Goal: Transaction & Acquisition: Obtain resource

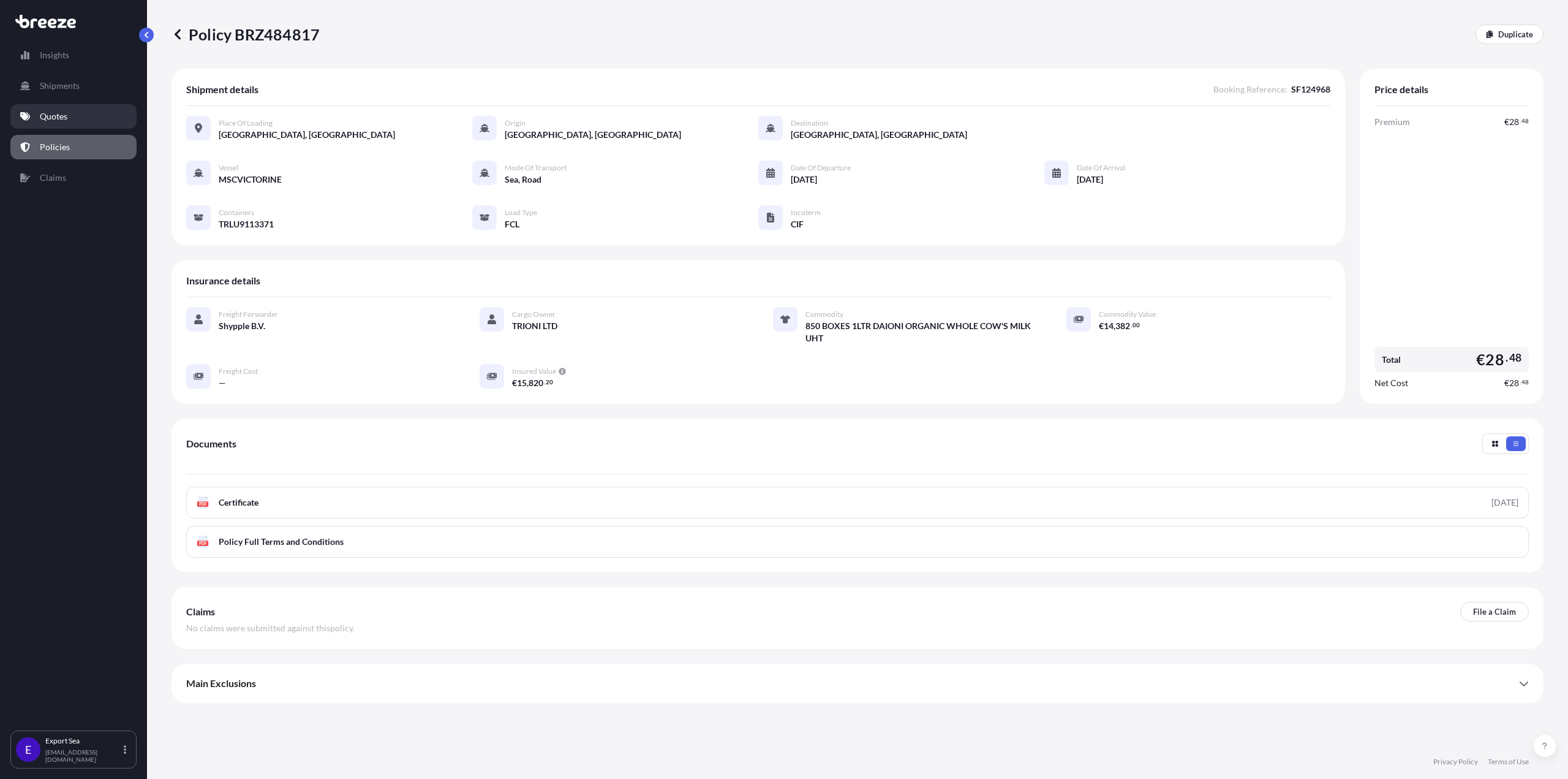
click at [73, 113] on link "Quotes" at bounding box center [74, 116] width 126 height 25
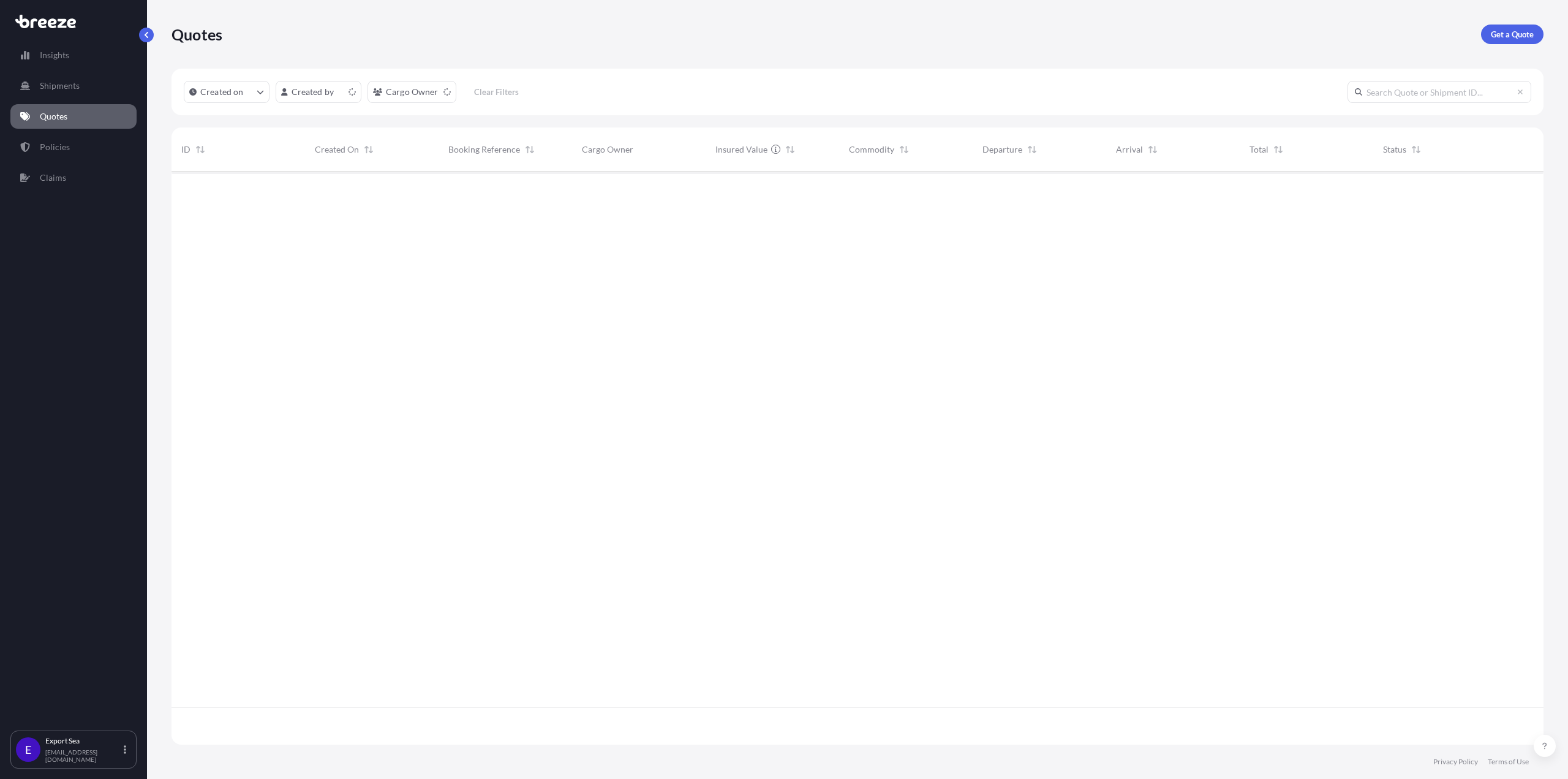
scroll to position [571, 1363]
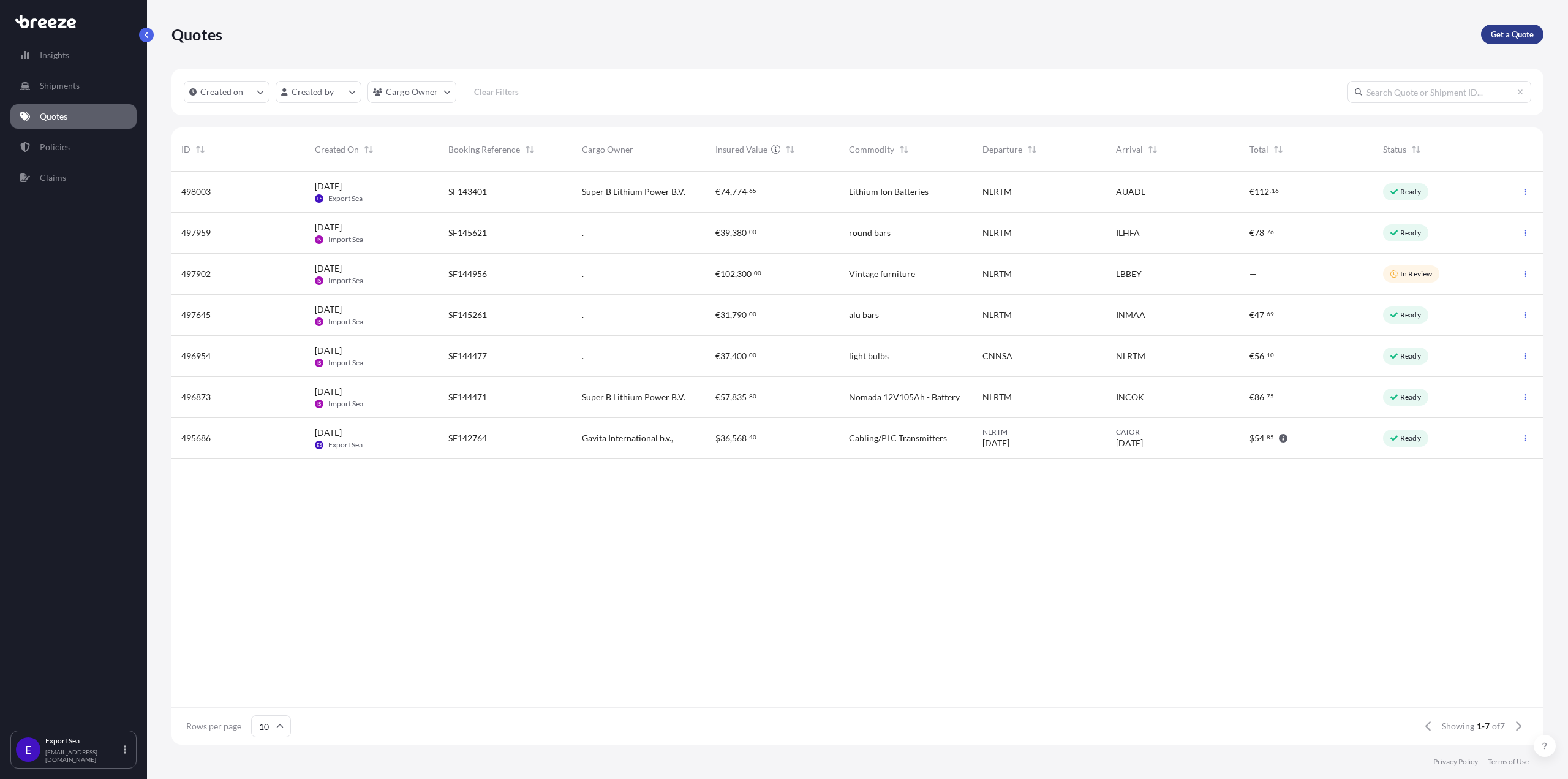
click at [1495, 38] on p "Get a Quote" at bounding box center [1512, 34] width 43 height 12
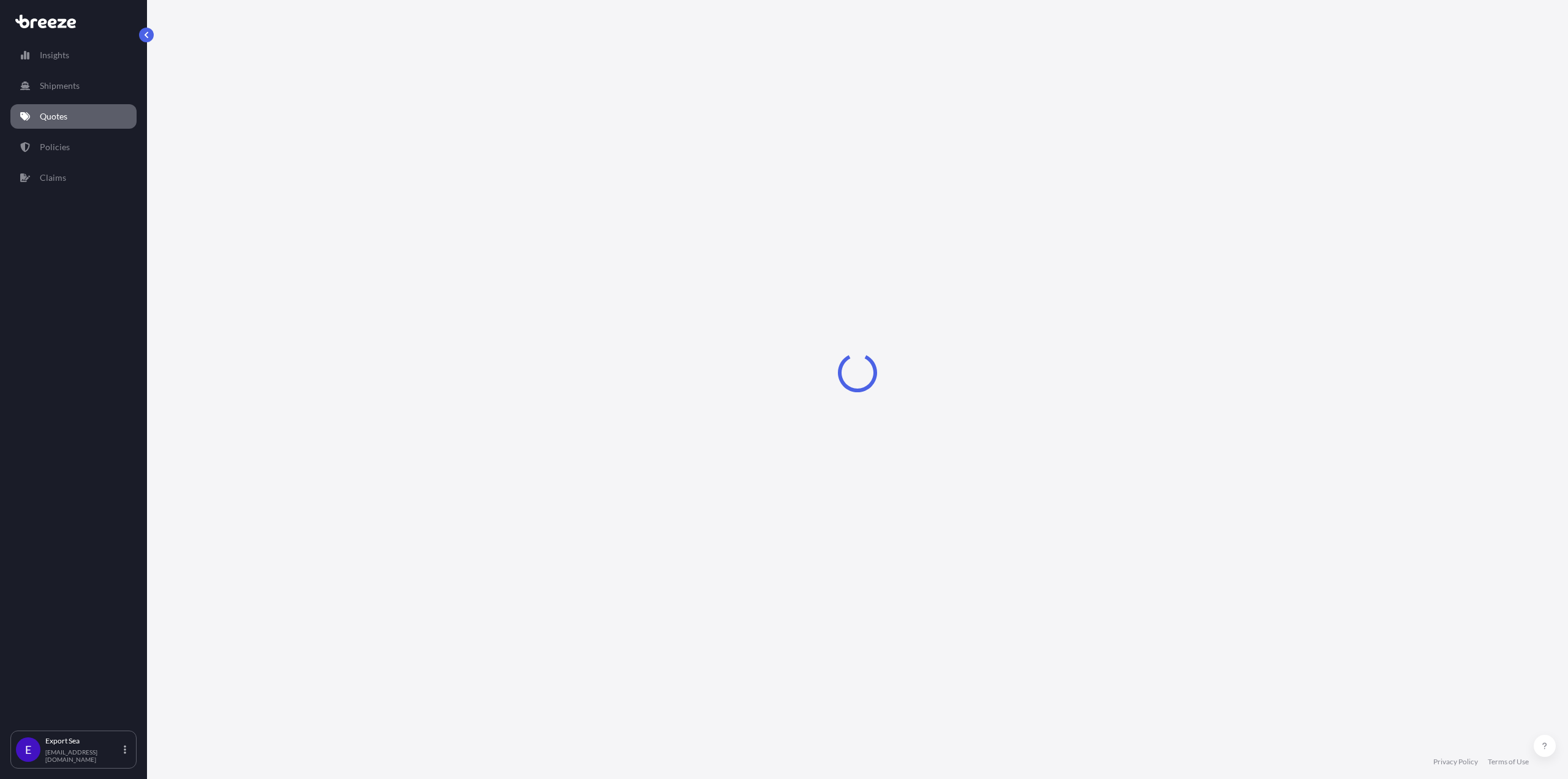
select select "Sea"
select select "1"
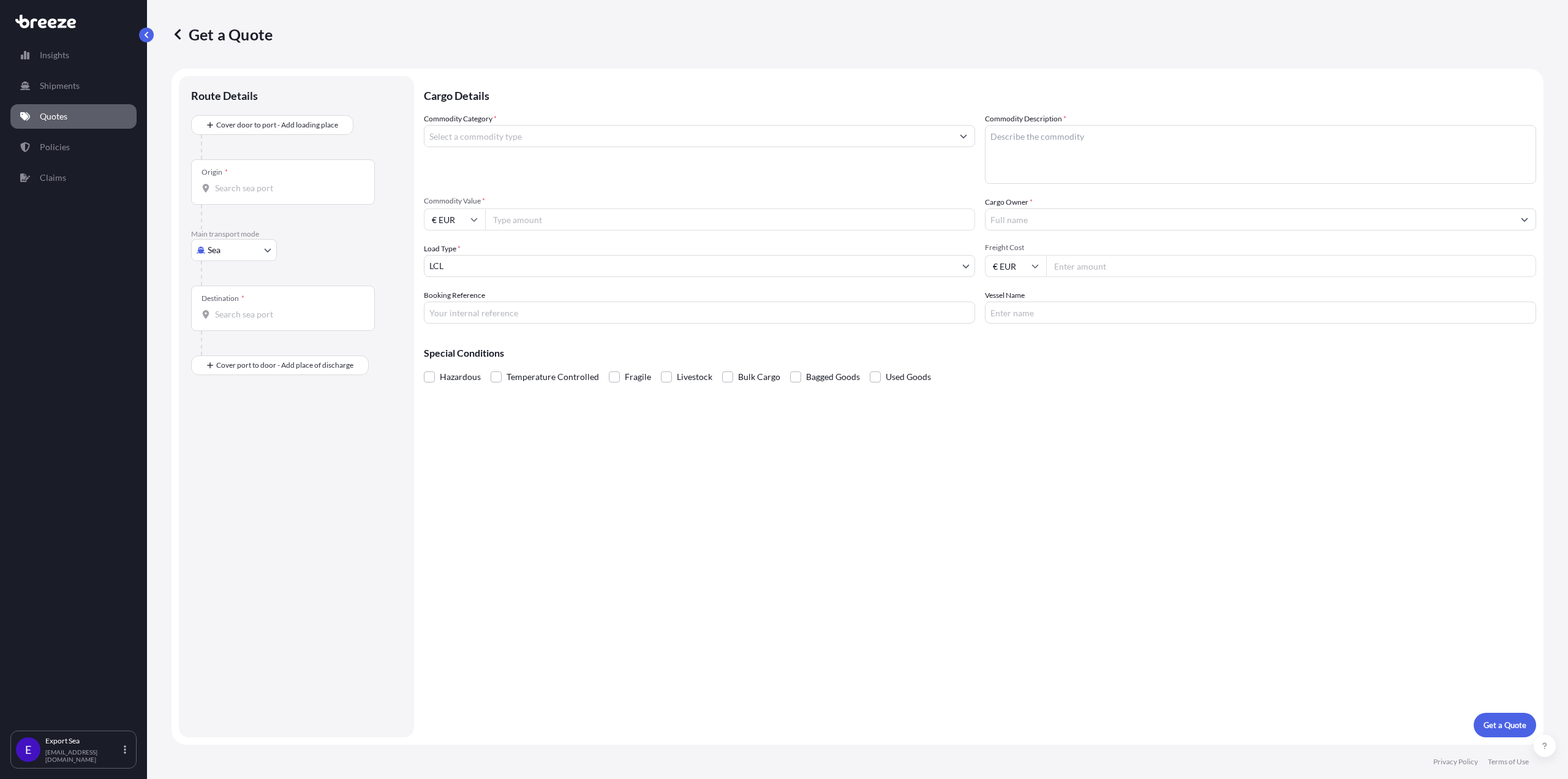
click at [541, 129] on input "Commodity Category *" at bounding box center [689, 135] width 528 height 22
click at [704, 137] on input "Commodity Category *" at bounding box center [689, 135] width 528 height 22
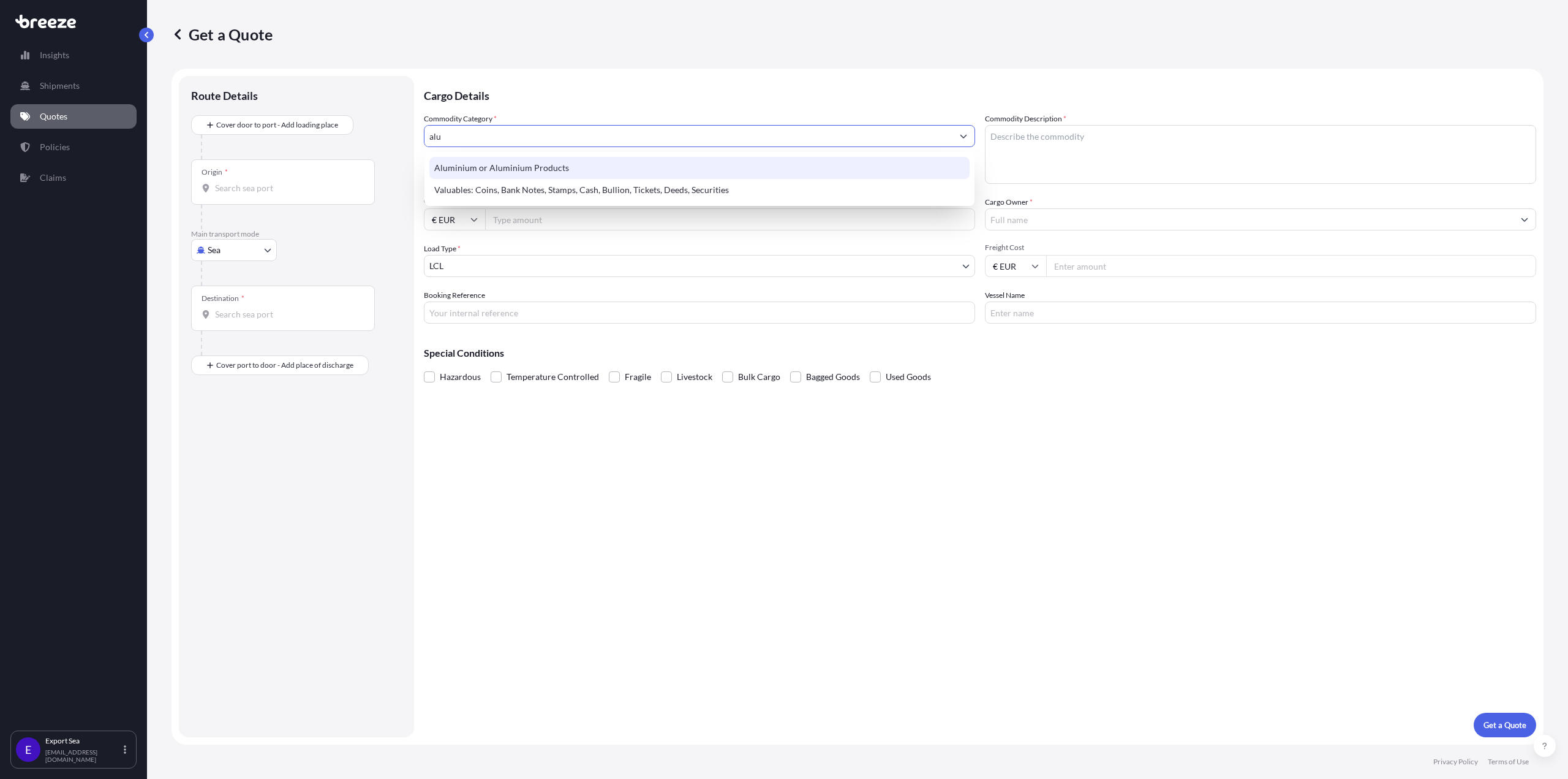
click at [689, 161] on div "Aluminium or Aluminium Products" at bounding box center [700, 168] width 540 height 22
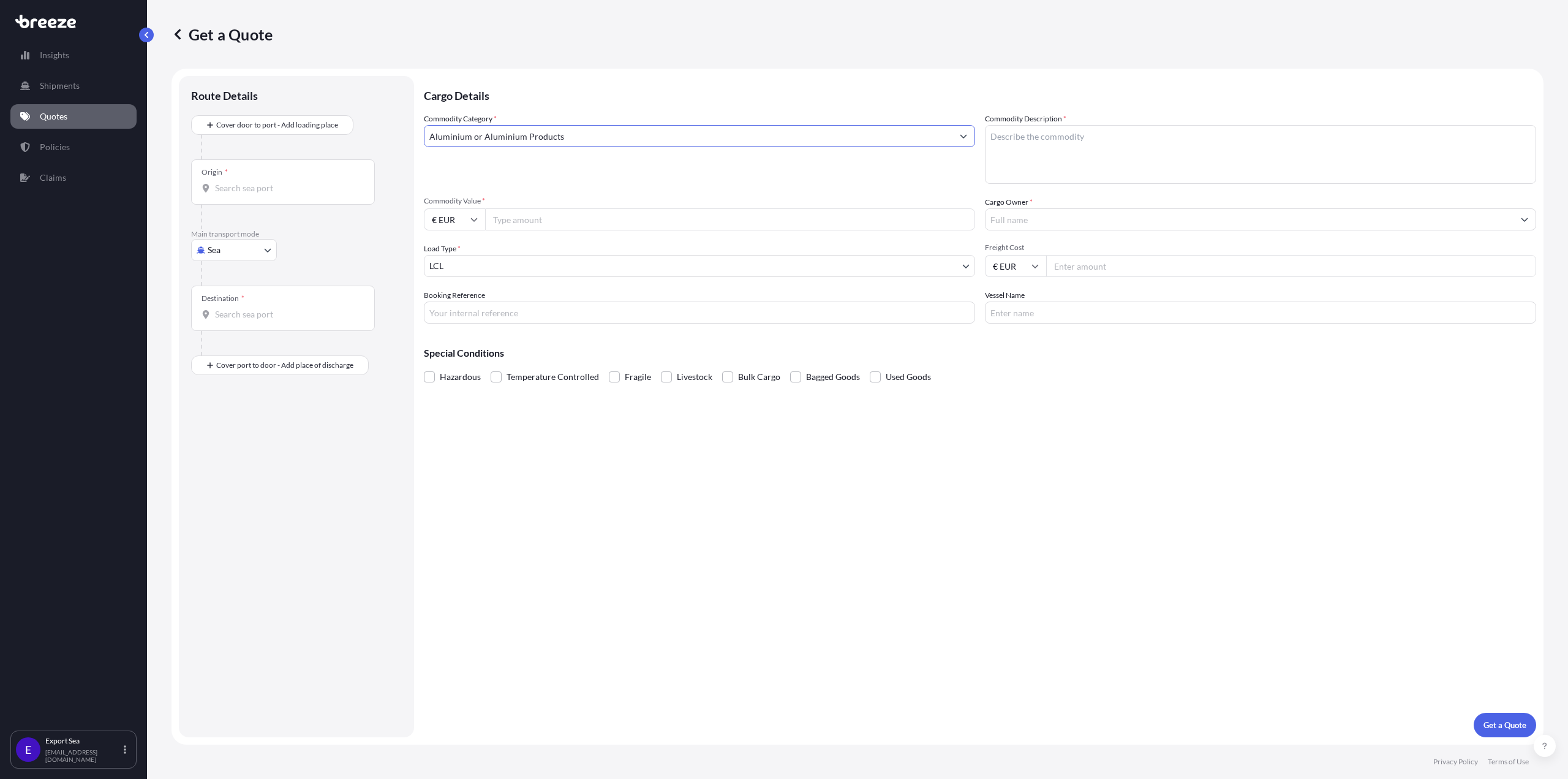
type input "Aluminium or Aluminium Products"
click at [1062, 152] on textarea "Commodity Description *" at bounding box center [1260, 154] width 551 height 59
type textarea "l"
type textarea "alu round bars"
click at [1061, 216] on input "Cargo Owner *" at bounding box center [1250, 219] width 528 height 22
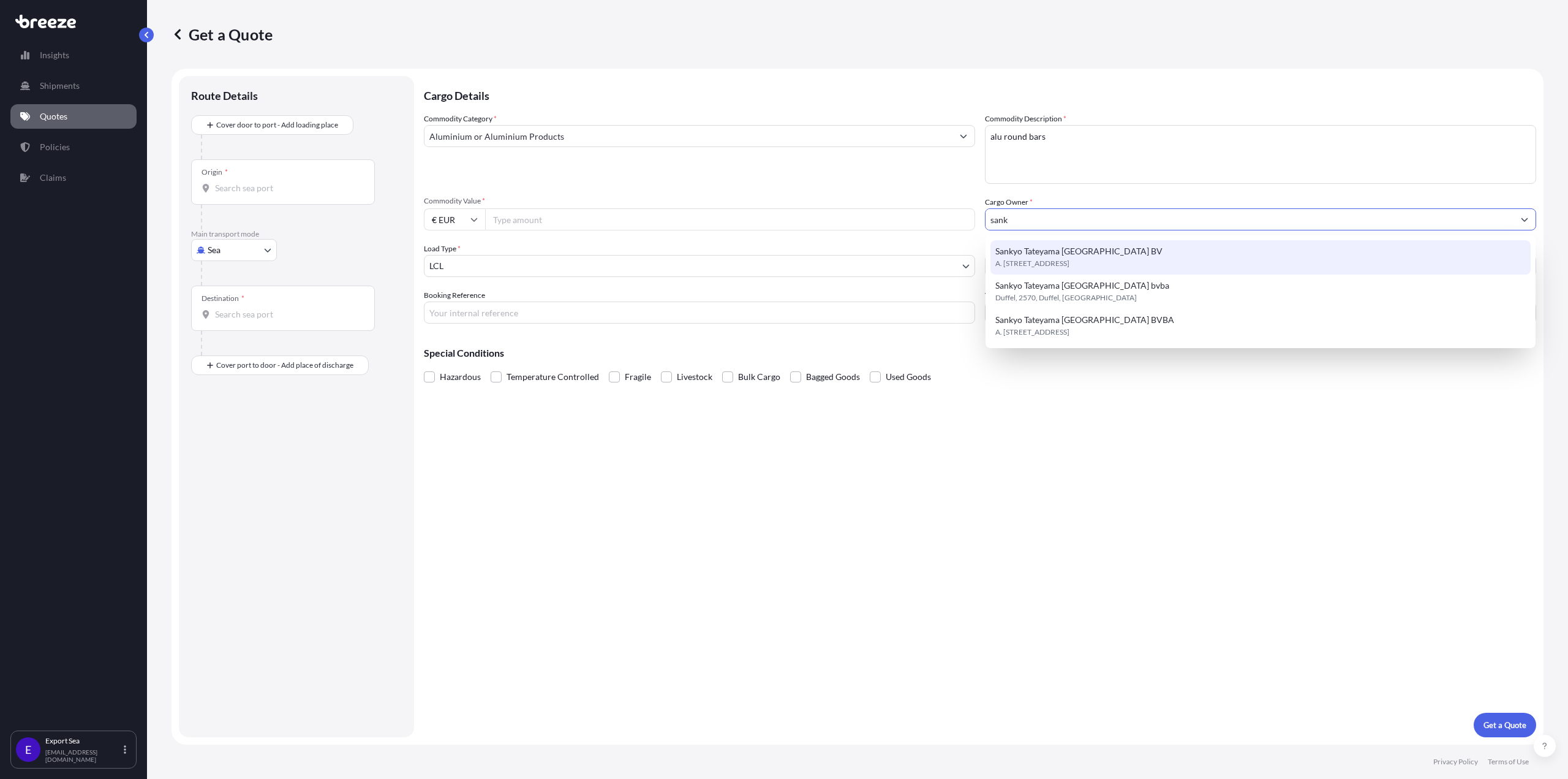
click at [1030, 265] on span "A. [STREET_ADDRESS]" at bounding box center [1033, 263] width 74 height 12
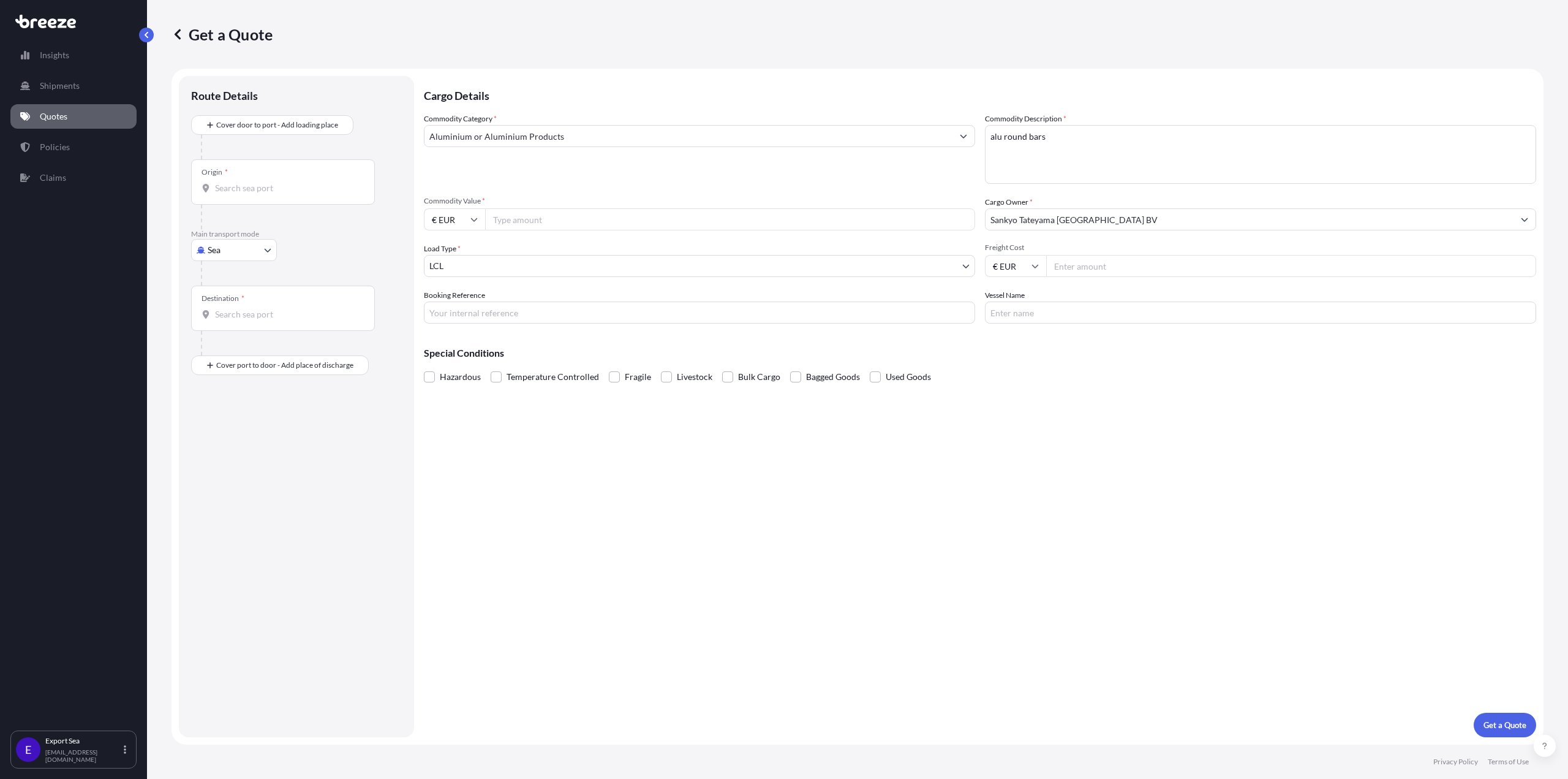
paste input "302,63"
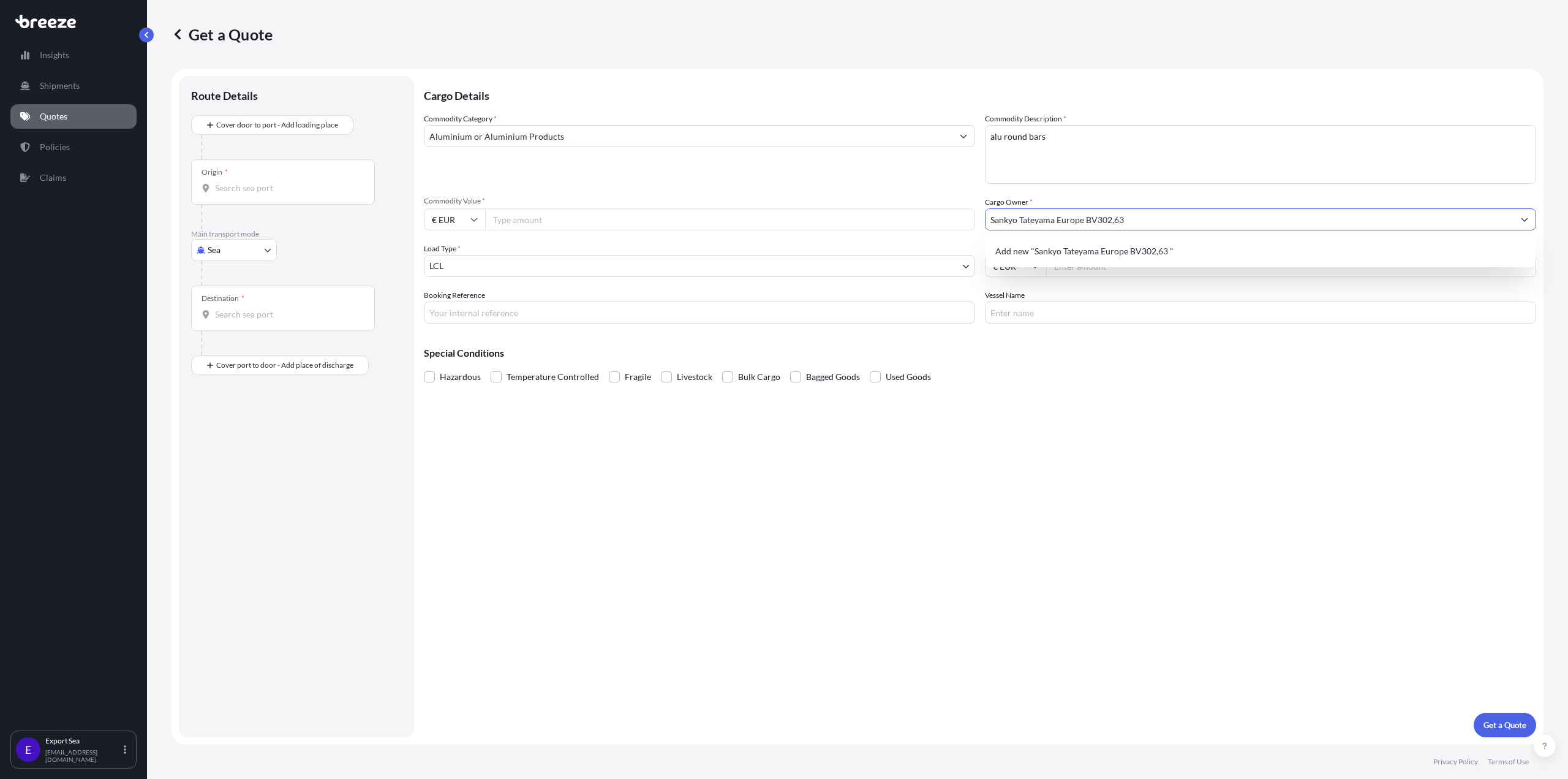
drag, startPoint x: 1101, startPoint y: 224, endPoint x: 1188, endPoint y: 224, distance: 87.0
click at [1188, 224] on input "Sankyo Tateyama Europe BV302,63" at bounding box center [1250, 219] width 528 height 22
type input "Sankyo Tateyama [GEOGRAPHIC_DATA] BV"
click at [1163, 379] on div "Hazardous Temperature Controlled Fragile Livestock Bulk Cargo Bagged Goods Used…" at bounding box center [980, 377] width 1112 height 18
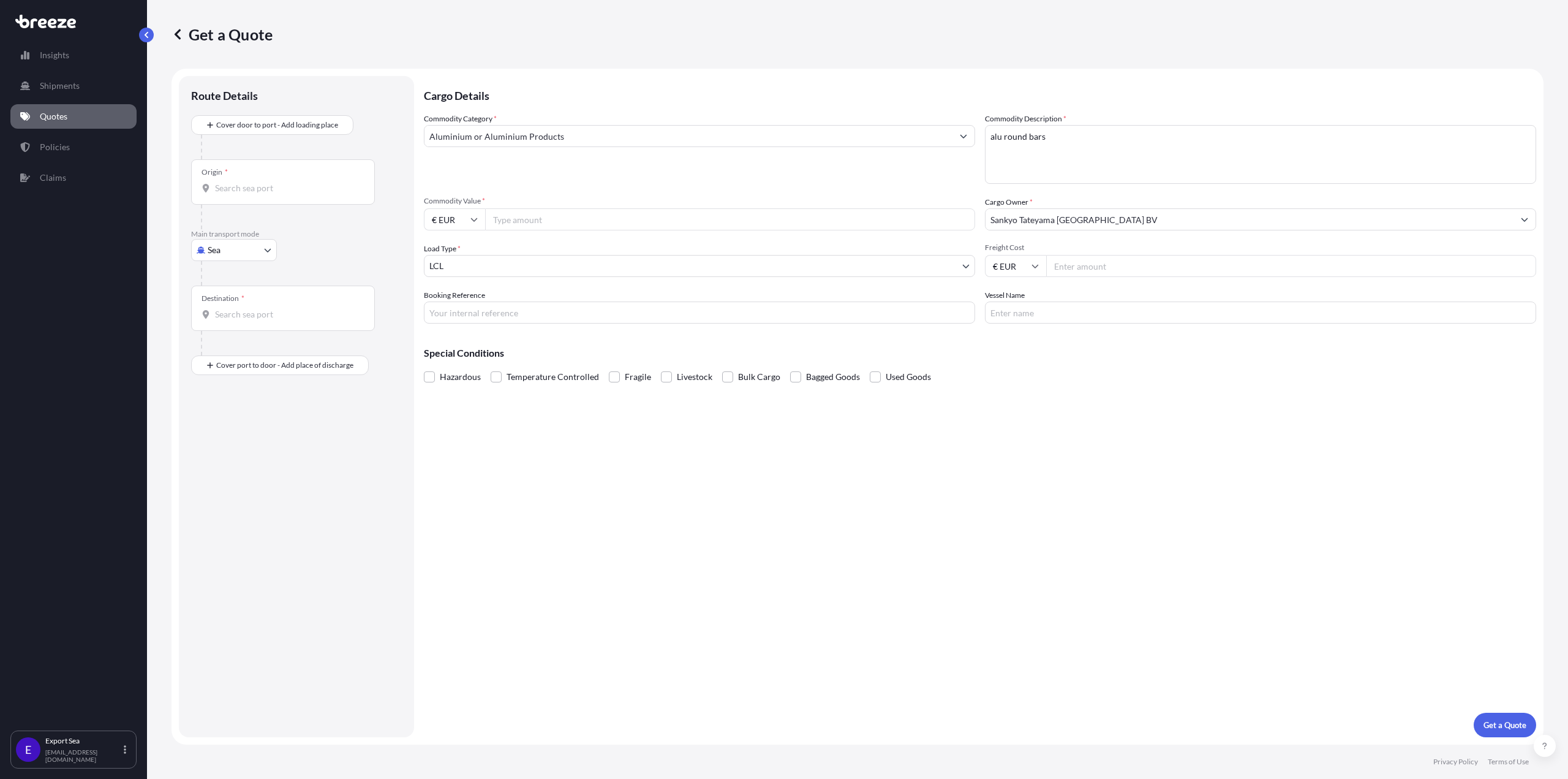
click at [1077, 267] on input "Freight Cost" at bounding box center [1291, 265] width 490 height 22
paste input "302.63"
type input "302.63"
click at [1113, 217] on input "Sankyo Tateyama [GEOGRAPHIC_DATA] BV" at bounding box center [1250, 219] width 528 height 22
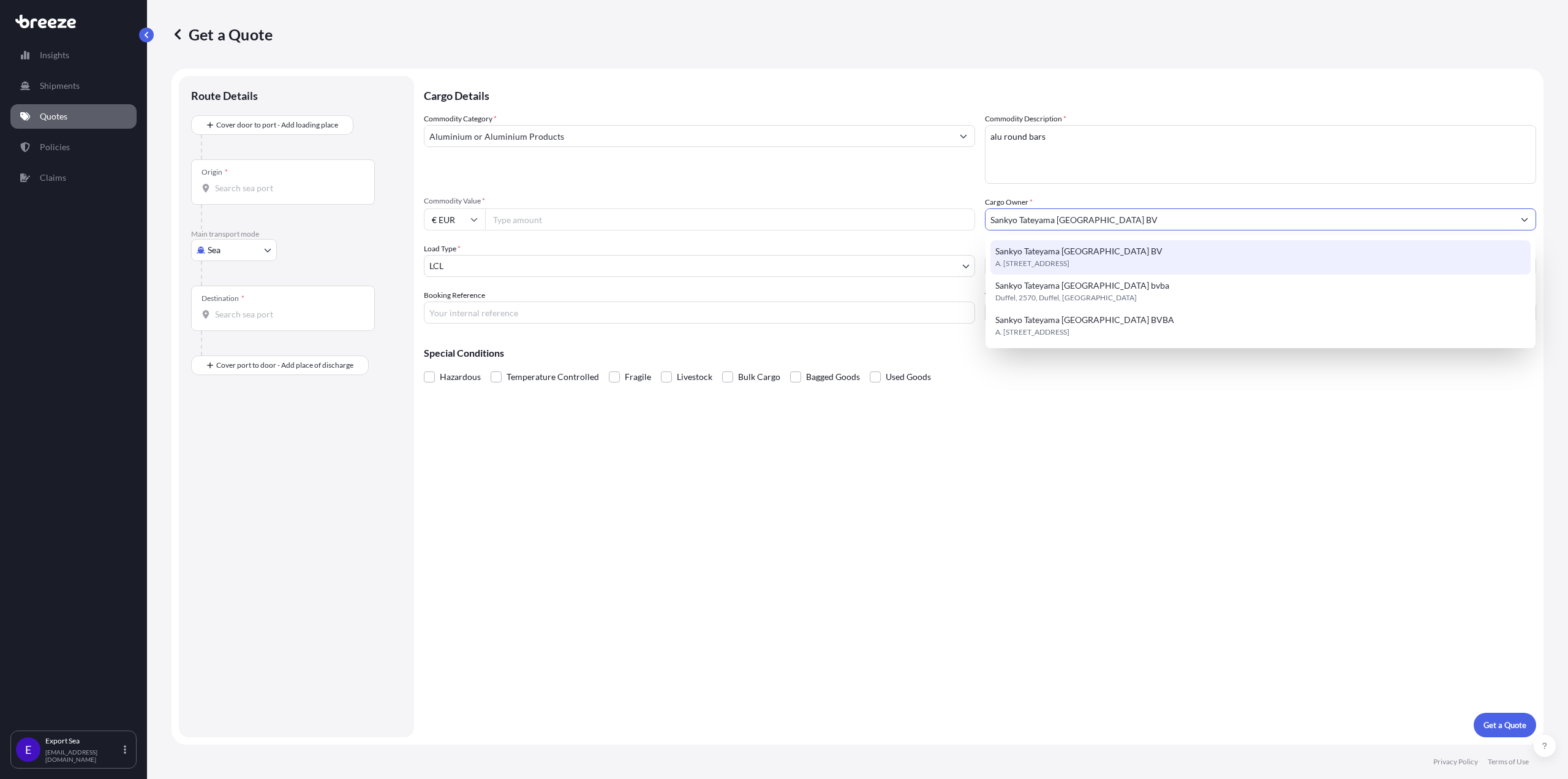
click at [1104, 247] on div "Sankyo Tateyama [GEOGRAPHIC_DATA] BV [STREET_ADDRESS]" at bounding box center [1260, 257] width 540 height 34
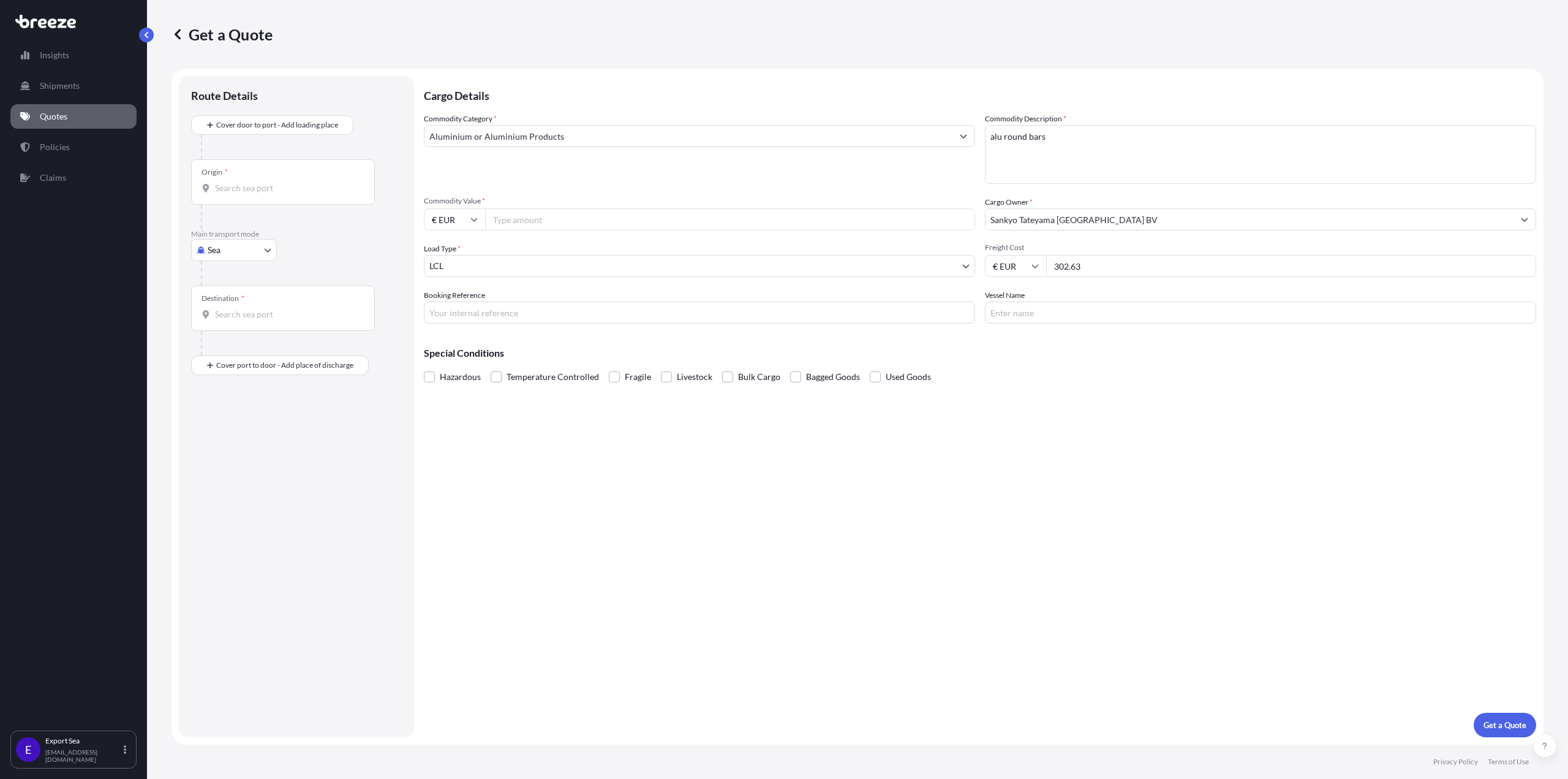
click at [1082, 444] on div "Cargo Details Commodity Category * Aluminium or Aluminium Products Commodity De…" at bounding box center [980, 406] width 1112 height 661
click at [1018, 310] on input "Vessel Name" at bounding box center [1260, 312] width 551 height 22
click at [1028, 322] on input "Vessel Name" at bounding box center [1260, 312] width 551 height 22
type input "zim [GEOGRAPHIC_DATA]"
click at [503, 219] on input "Commodity Value *" at bounding box center [730, 219] width 490 height 22
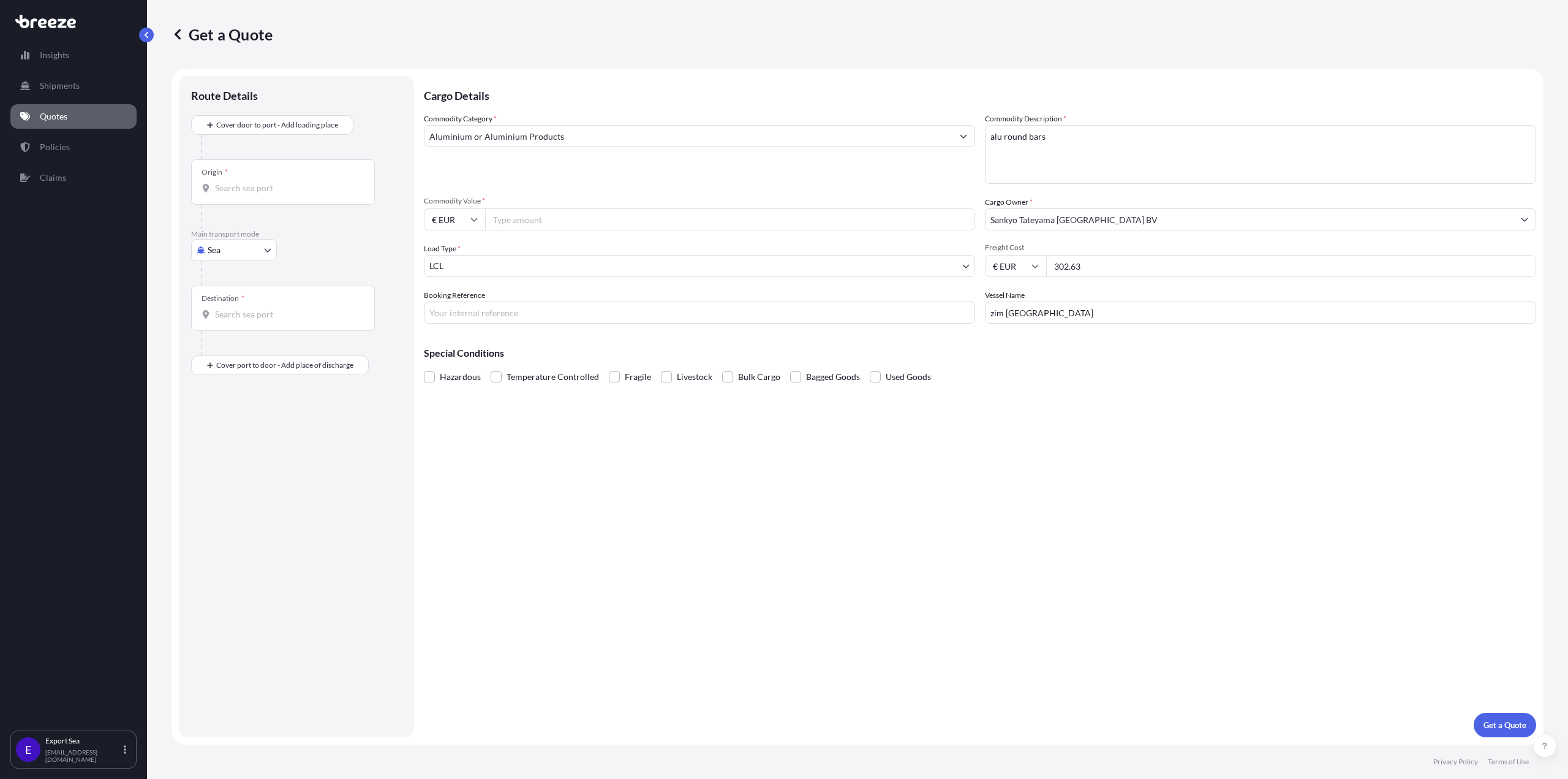
click at [525, 226] on input "Commodity Value *" at bounding box center [730, 219] width 490 height 22
paste input "34618"
type input "34618"
drag, startPoint x: 474, startPoint y: 304, endPoint x: 503, endPoint y: 294, distance: 30.7
click at [474, 304] on input "Booking Reference" at bounding box center [700, 312] width 551 height 22
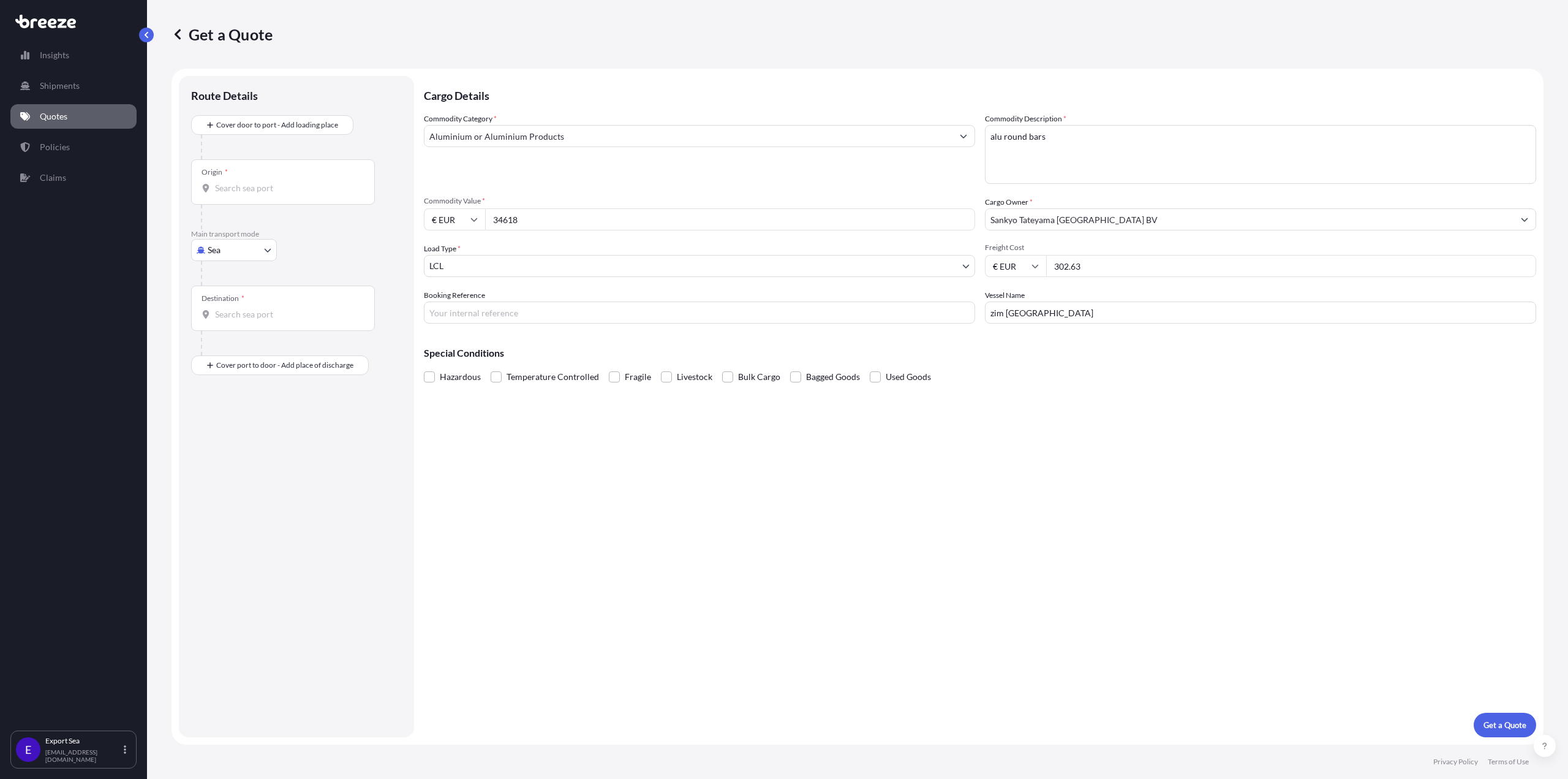
click at [667, 318] on input "Booking Reference" at bounding box center [700, 312] width 551 height 22
paste input "SF145621"
type input "SF145621"
click at [1193, 495] on div "Cargo Details Commodity Category * Aluminium or Aluminium Products Commodity De…" at bounding box center [980, 406] width 1112 height 661
click at [1484, 720] on p "Get a Quote" at bounding box center [1505, 725] width 43 height 12
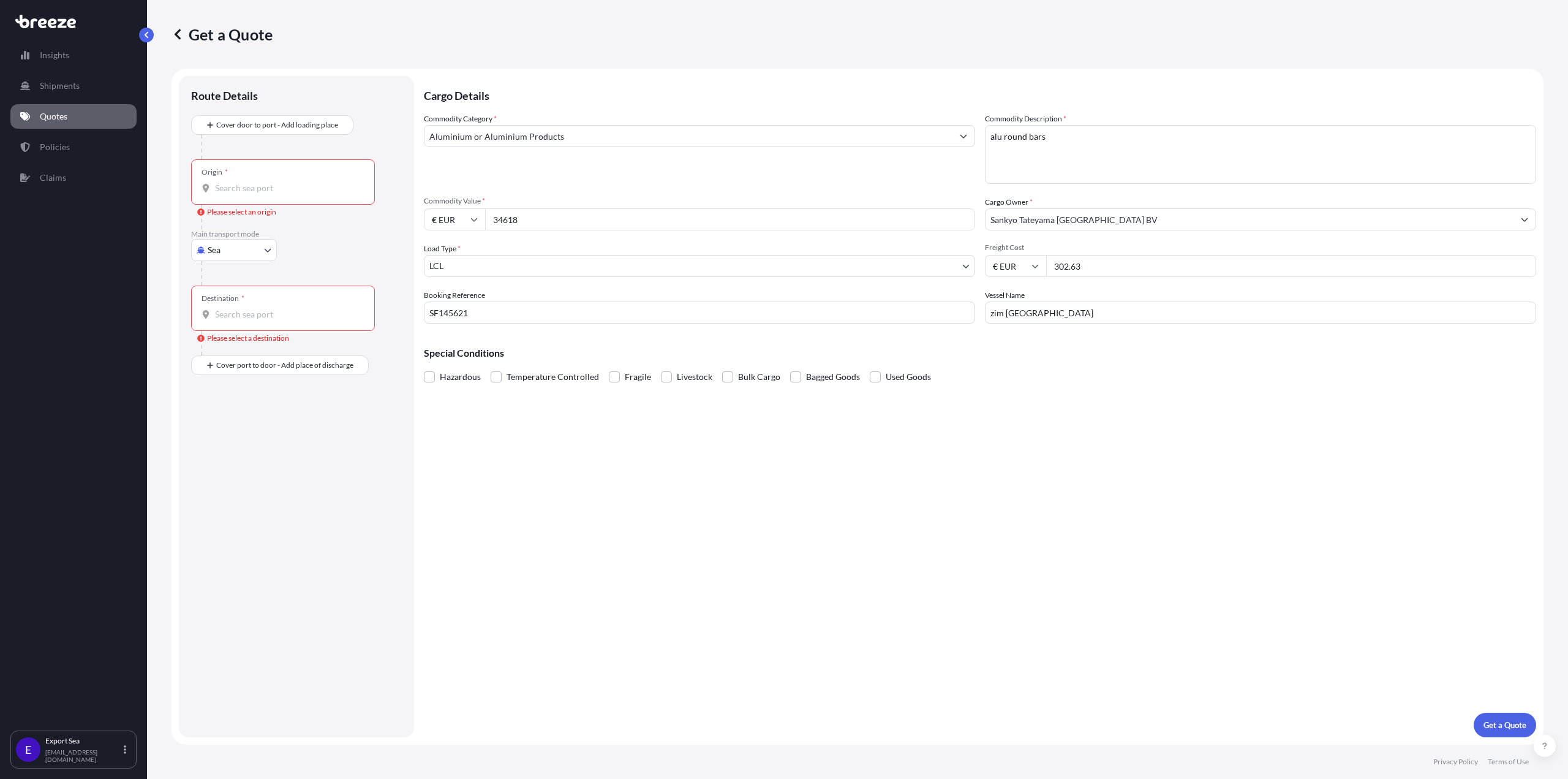
click at [218, 195] on div "Origin *" at bounding box center [283, 182] width 184 height 46
click at [218, 194] on input "Origin * Please select an origin" at bounding box center [287, 188] width 145 height 12
click at [302, 188] on input "Origin * Please select an origin" at bounding box center [287, 188] width 145 height 12
type input "BEANR - [GEOGRAPHIC_DATA], [GEOGRAPHIC_DATA]"
click at [247, 319] on input "Destination * Please select a destination" at bounding box center [287, 319] width 145 height 12
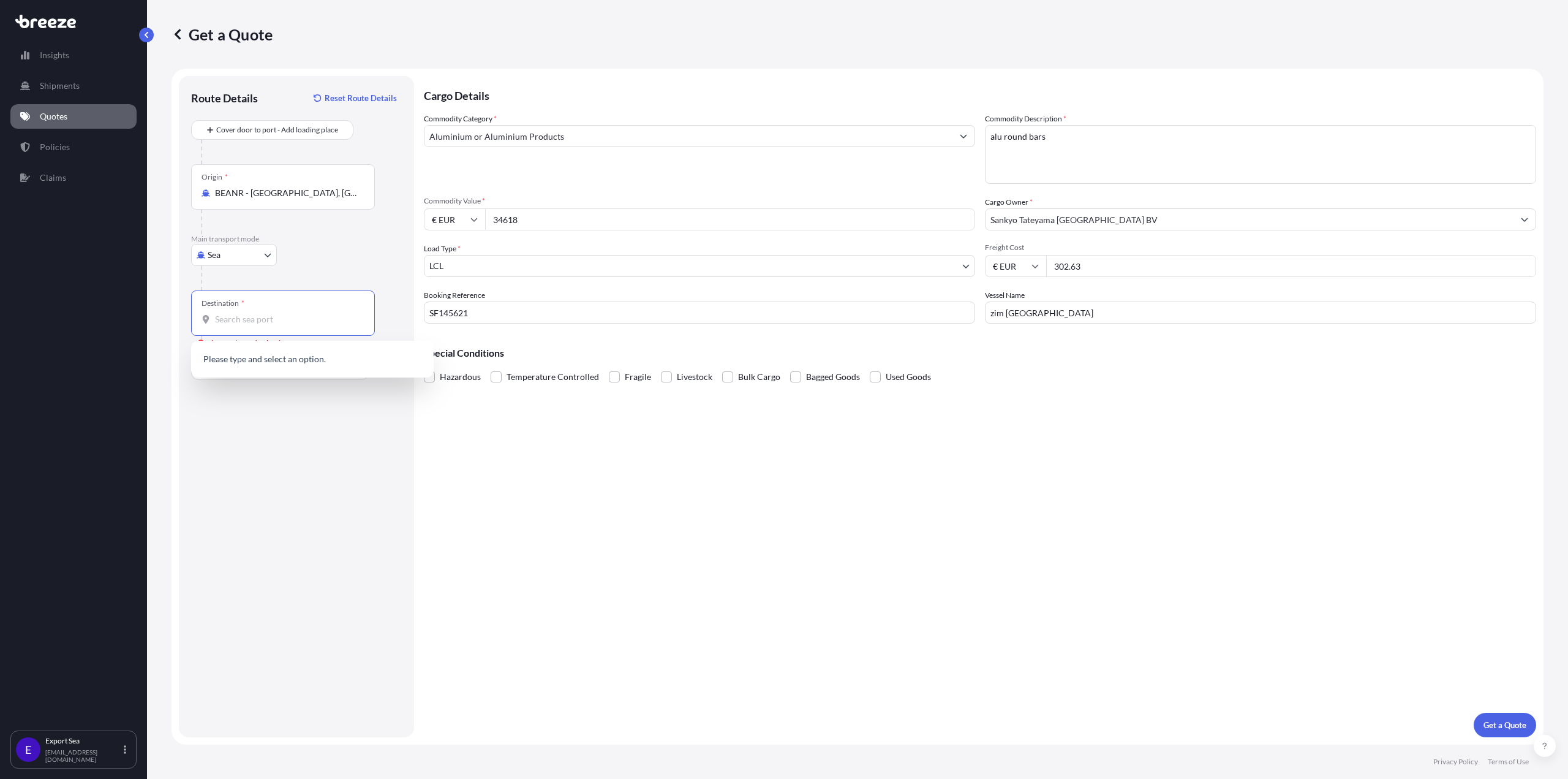
click at [247, 319] on input "Destination * Please select a destination" at bounding box center [287, 319] width 145 height 12
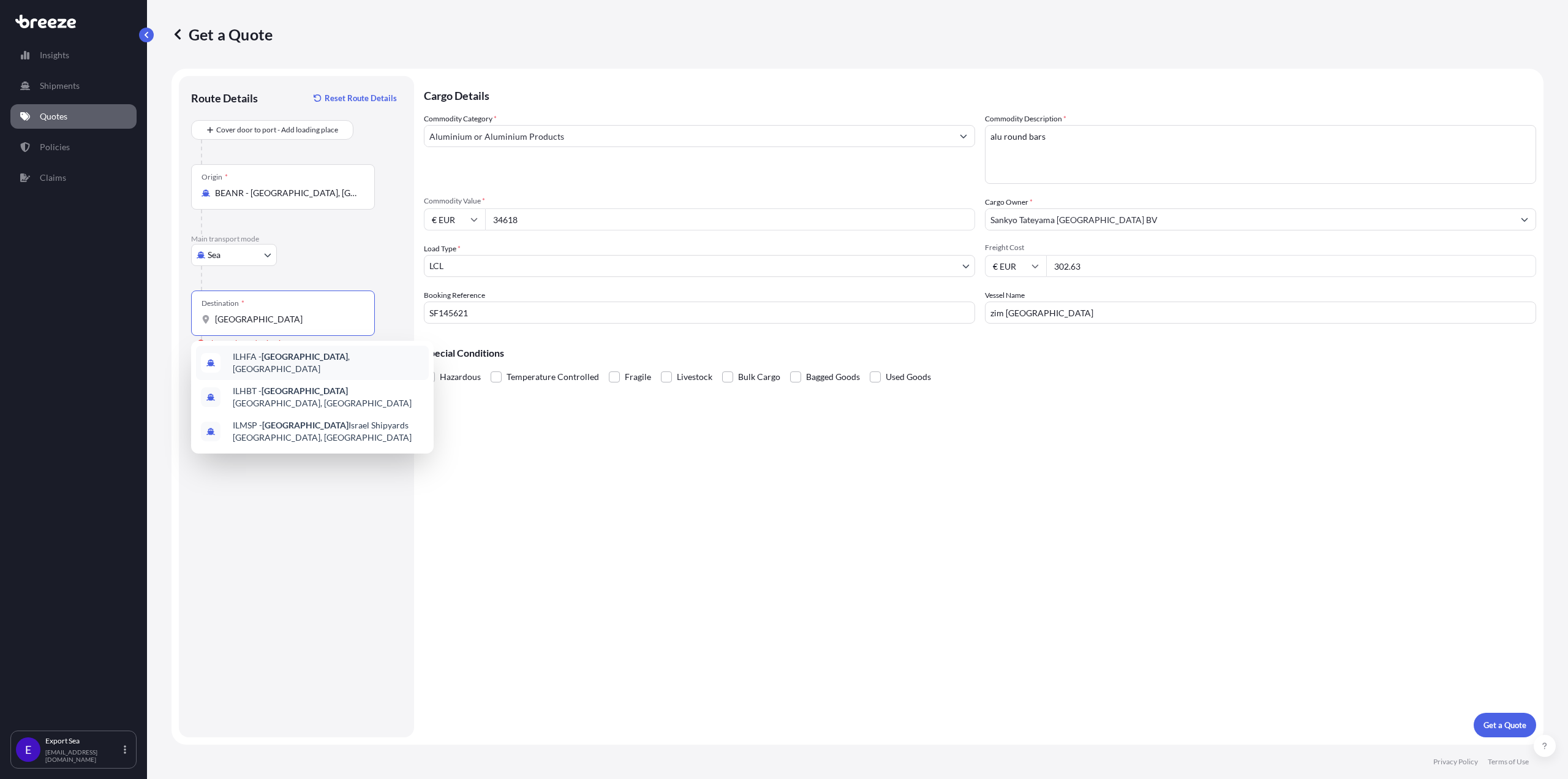
click at [251, 353] on div "ILHFA - [GEOGRAPHIC_DATA] , [GEOGRAPHIC_DATA]" at bounding box center [312, 363] width 233 height 34
type input "ILHFA - [GEOGRAPHIC_DATA], [GEOGRAPHIC_DATA]"
click at [289, 520] on div "Route Details Reset Route Details Cover door to port - Add loading place Place …" at bounding box center [296, 407] width 210 height 637
click at [1203, 476] on div "Cargo Details Commodity Category * Aluminium or Aluminium Products Commodity De…" at bounding box center [980, 406] width 1112 height 661
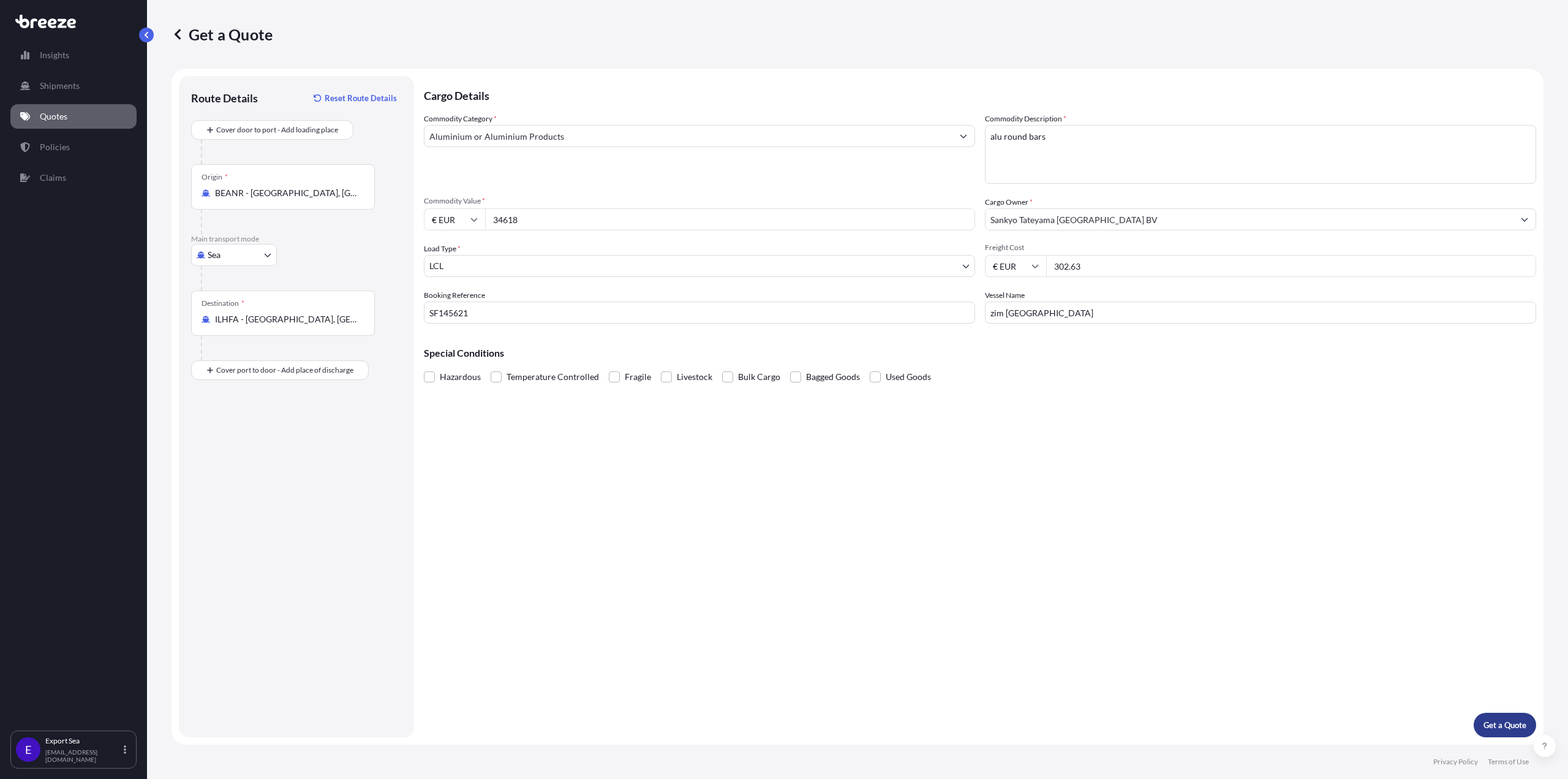
click at [1486, 729] on p "Get a Quote" at bounding box center [1505, 725] width 43 height 12
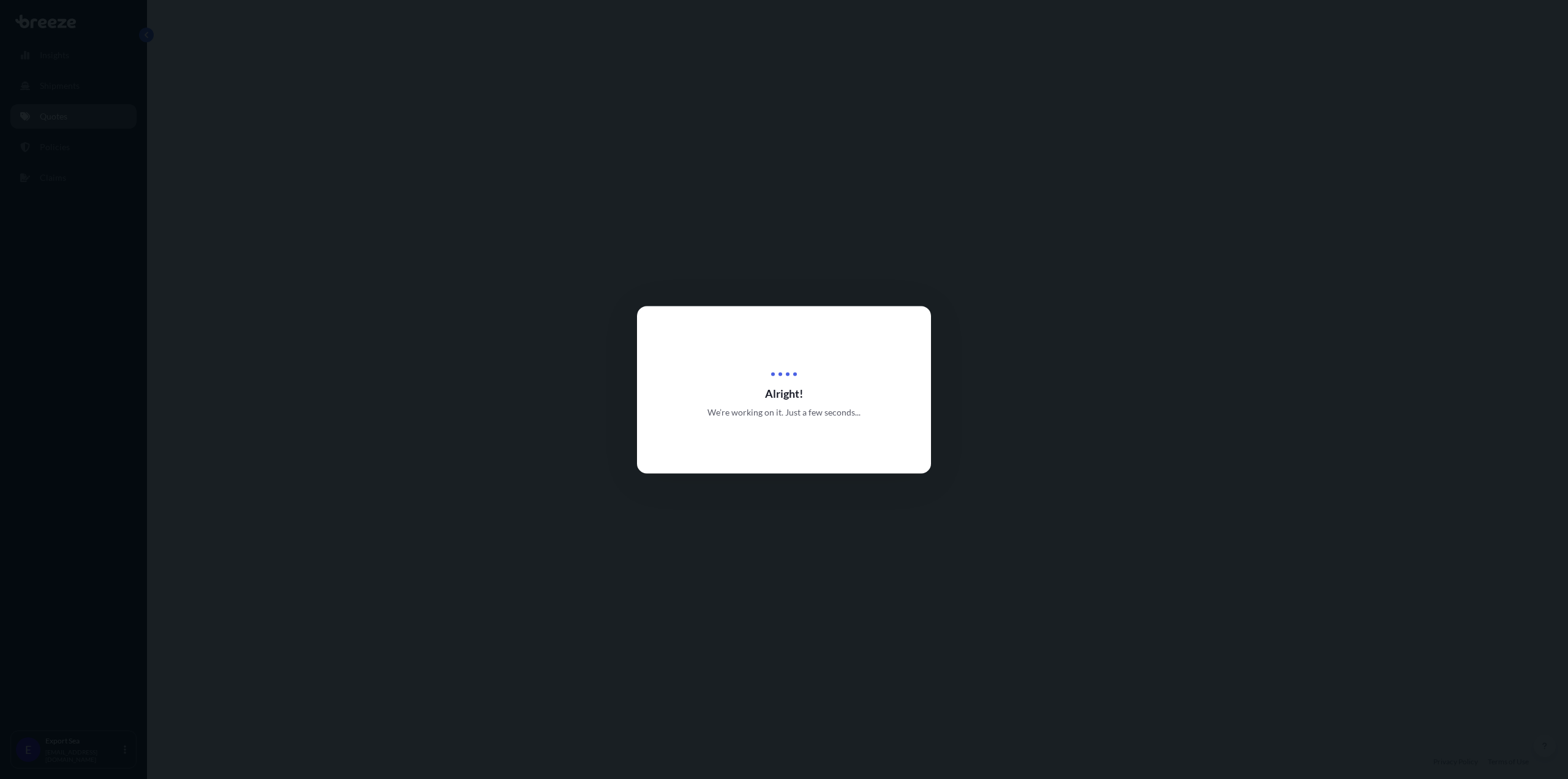
select select "Sea"
select select "1"
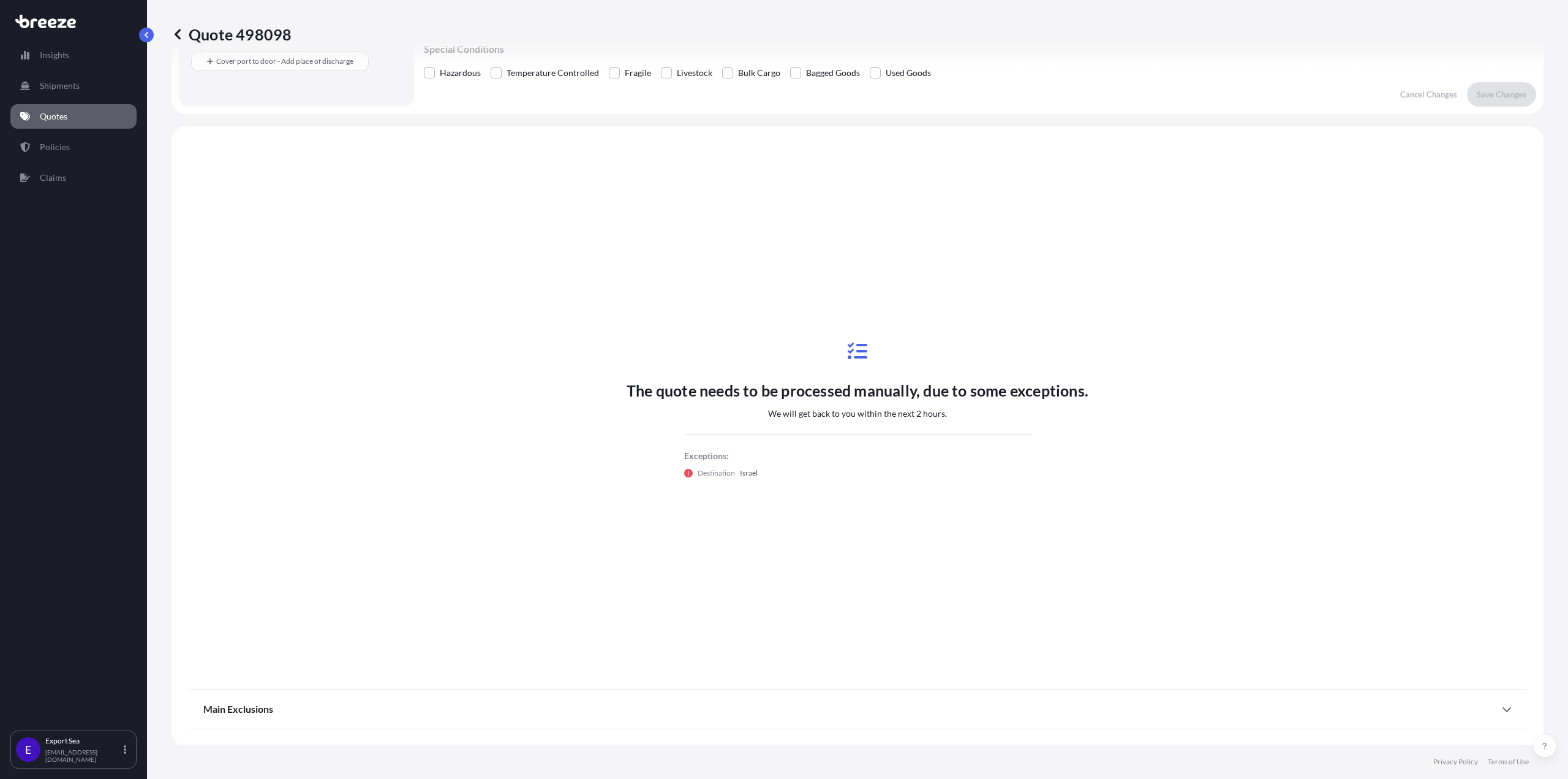
scroll to position [306, 0]
click at [292, 34] on div "Quote 498098" at bounding box center [858, 34] width 1372 height 19
drag, startPoint x: 294, startPoint y: 34, endPoint x: 307, endPoint y: 43, distance: 15.8
click at [289, 34] on div "Quote 498098" at bounding box center [858, 34] width 1372 height 19
copy p "Quote 498098"
